Goal: Task Accomplishment & Management: Manage account settings

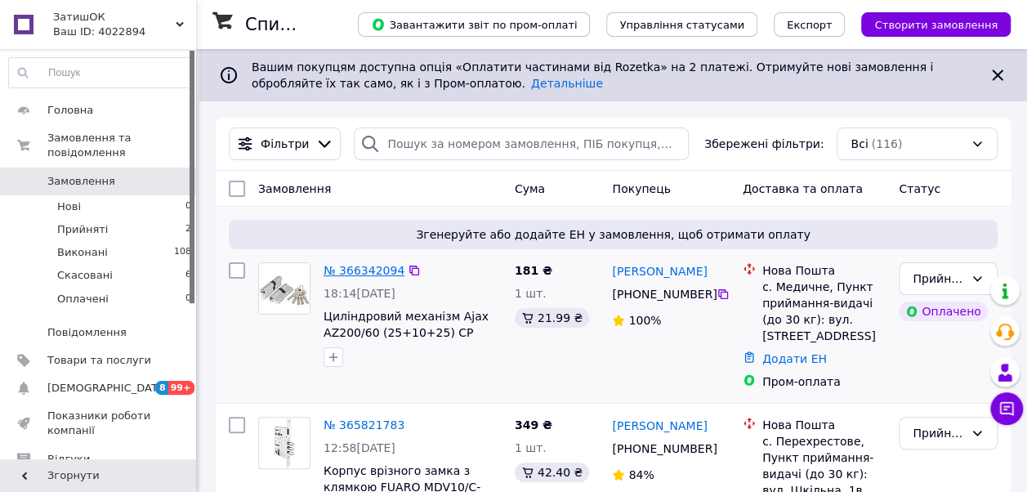
click at [381, 267] on link "№ 366342094" at bounding box center [364, 270] width 81 height 13
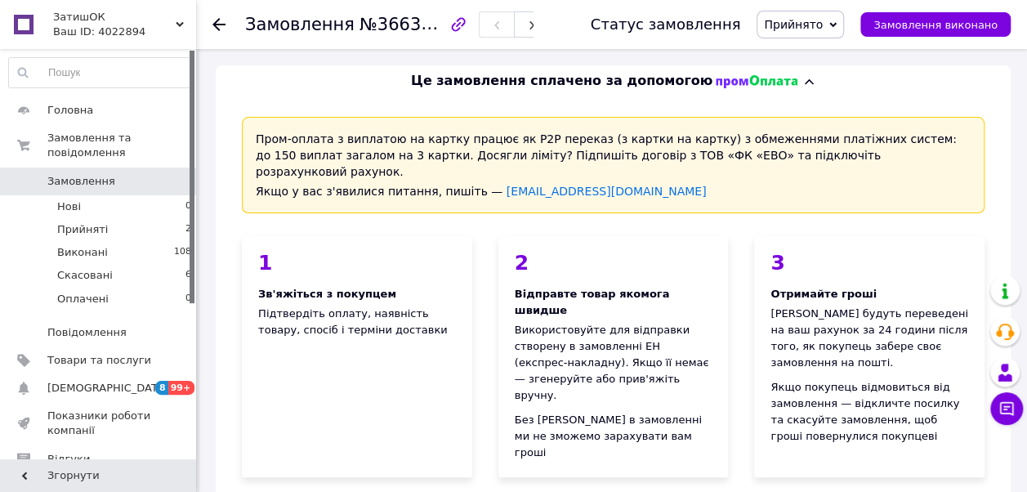
click at [629, 253] on div "2" at bounding box center [614, 263] width 198 height 20
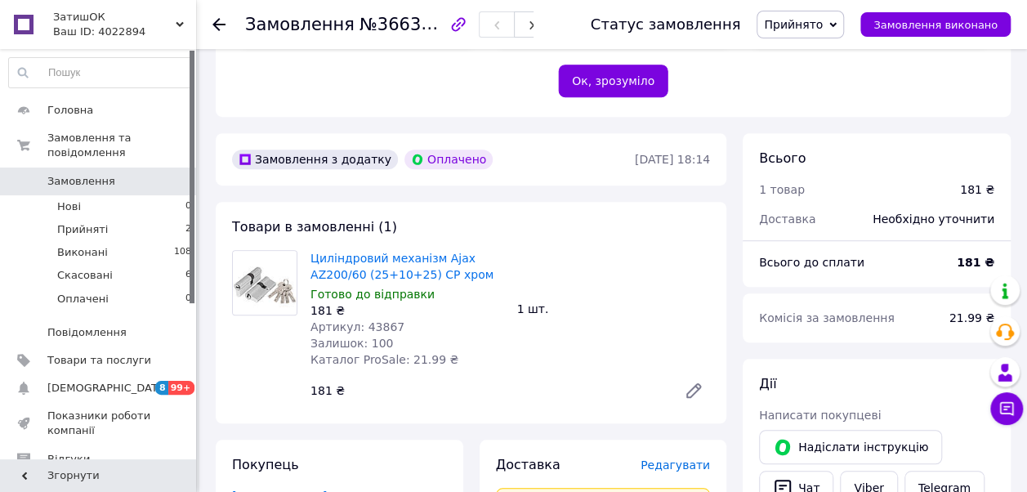
scroll to position [458, 0]
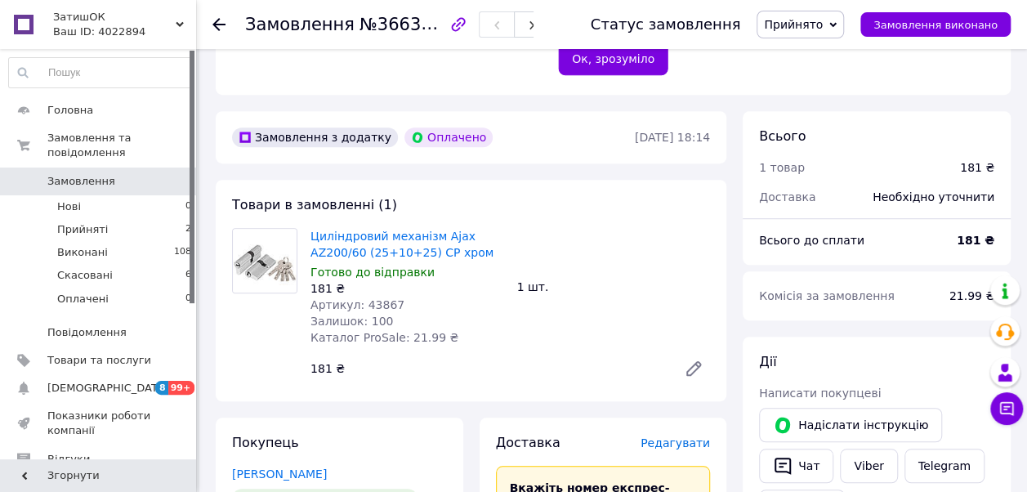
click at [222, 25] on icon at bounding box center [218, 24] width 13 height 13
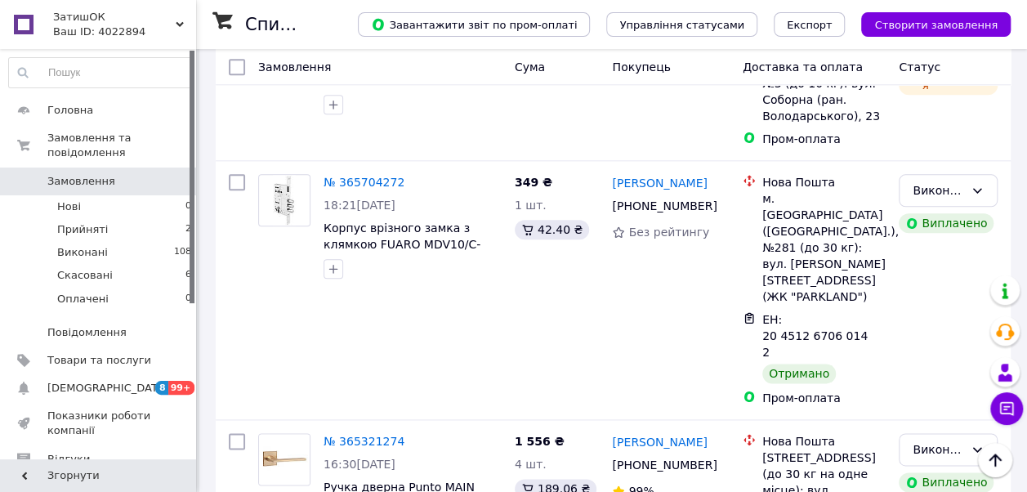
scroll to position [884, 0]
